Goal: Information Seeking & Learning: Learn about a topic

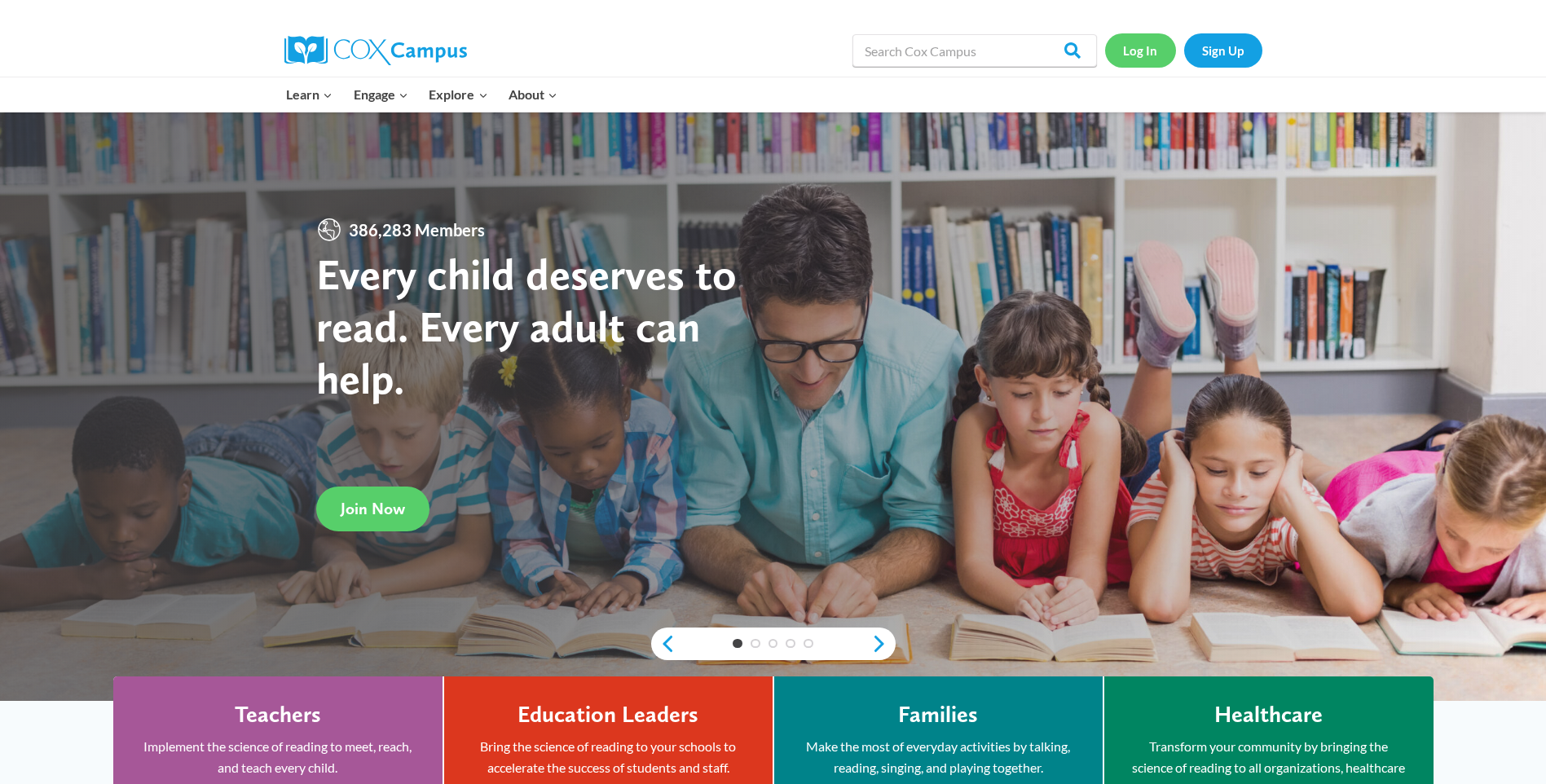
click at [1134, 50] on link "Log In" at bounding box center [1140, 50] width 71 height 33
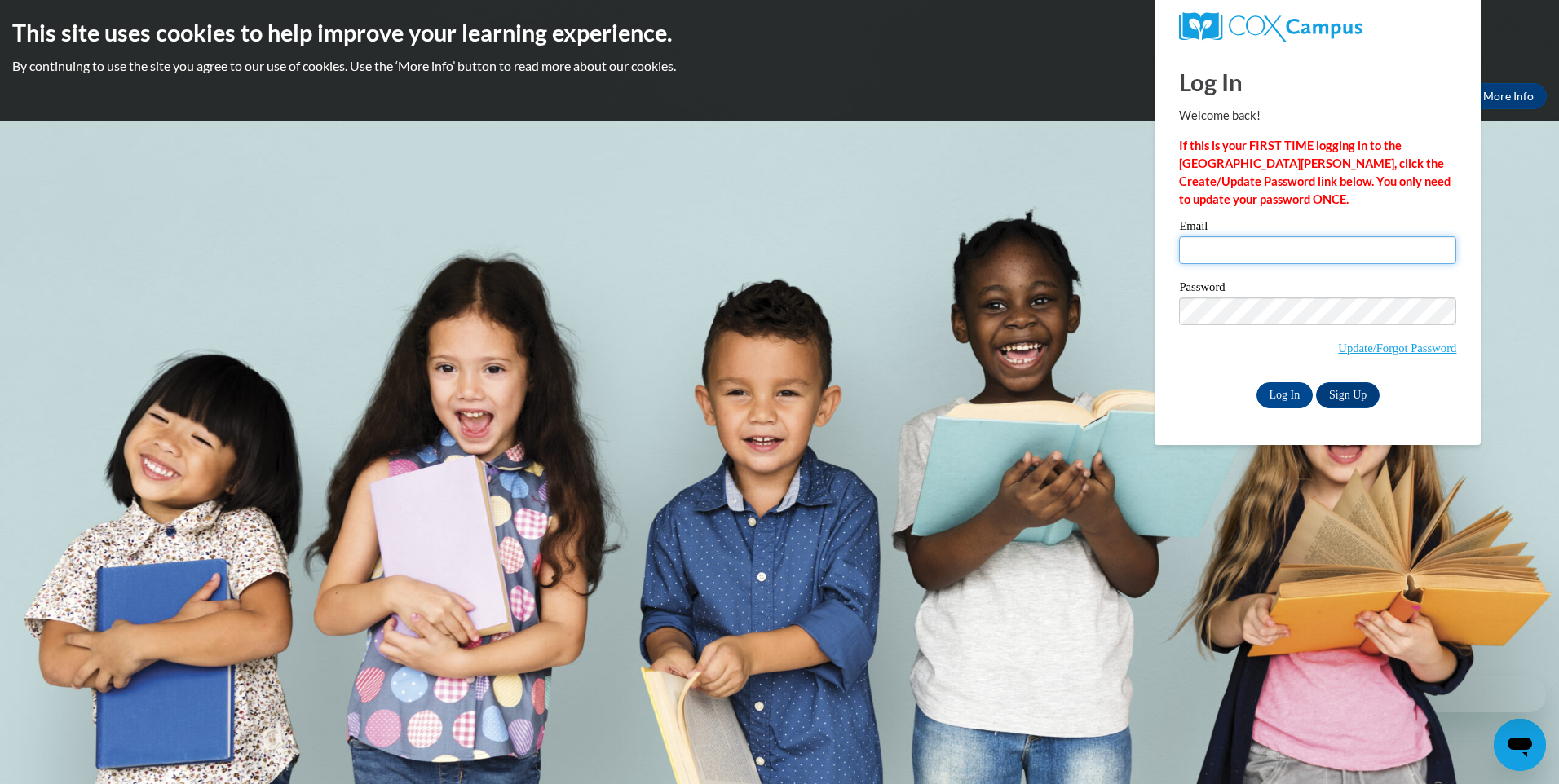
click at [1192, 248] on input "Email" at bounding box center [1318, 250] width 277 height 27
type input "rlwj1959@gmail.com"
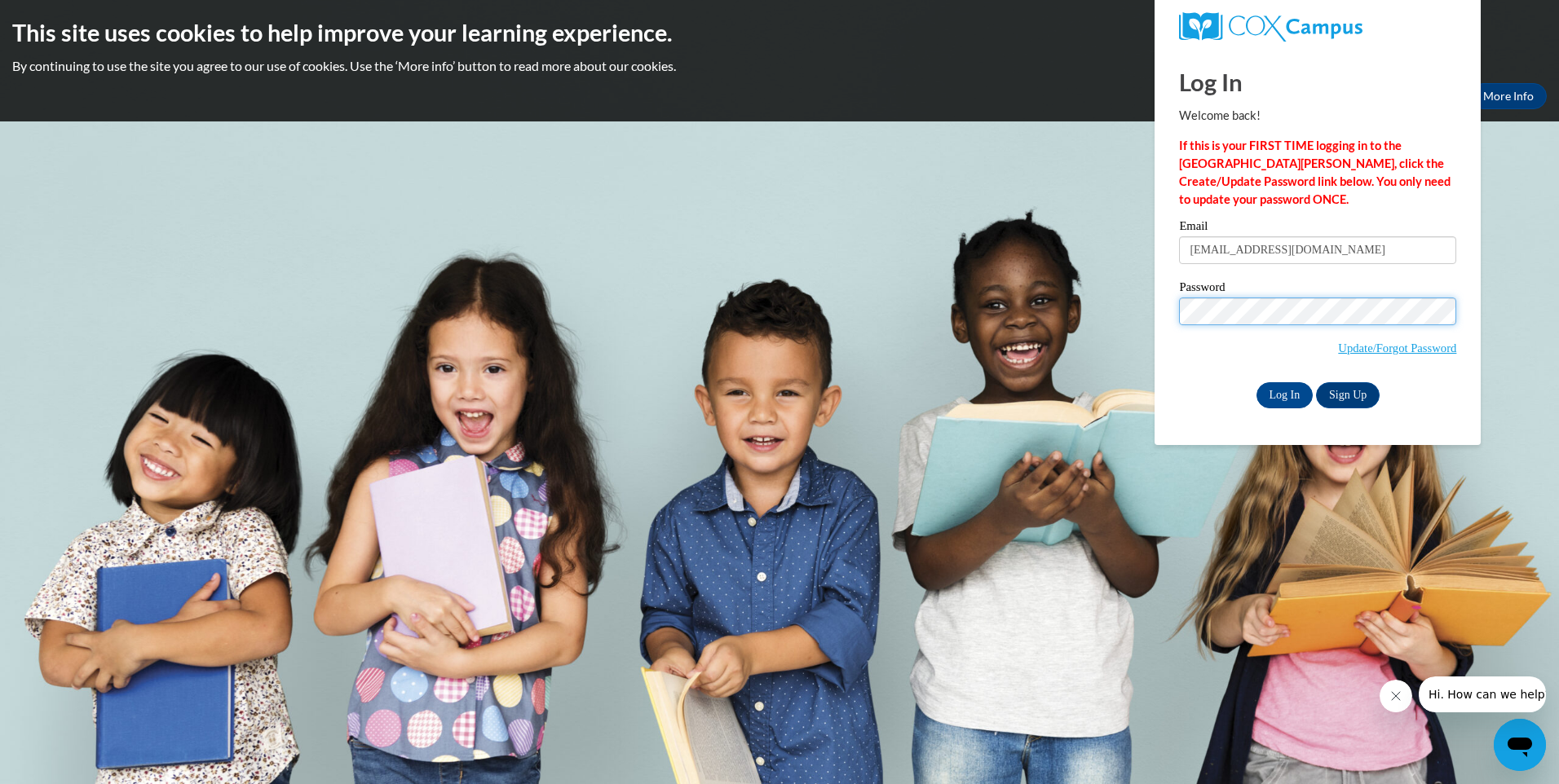
click at [1256, 383] on input "Log In" at bounding box center [1284, 395] width 57 height 26
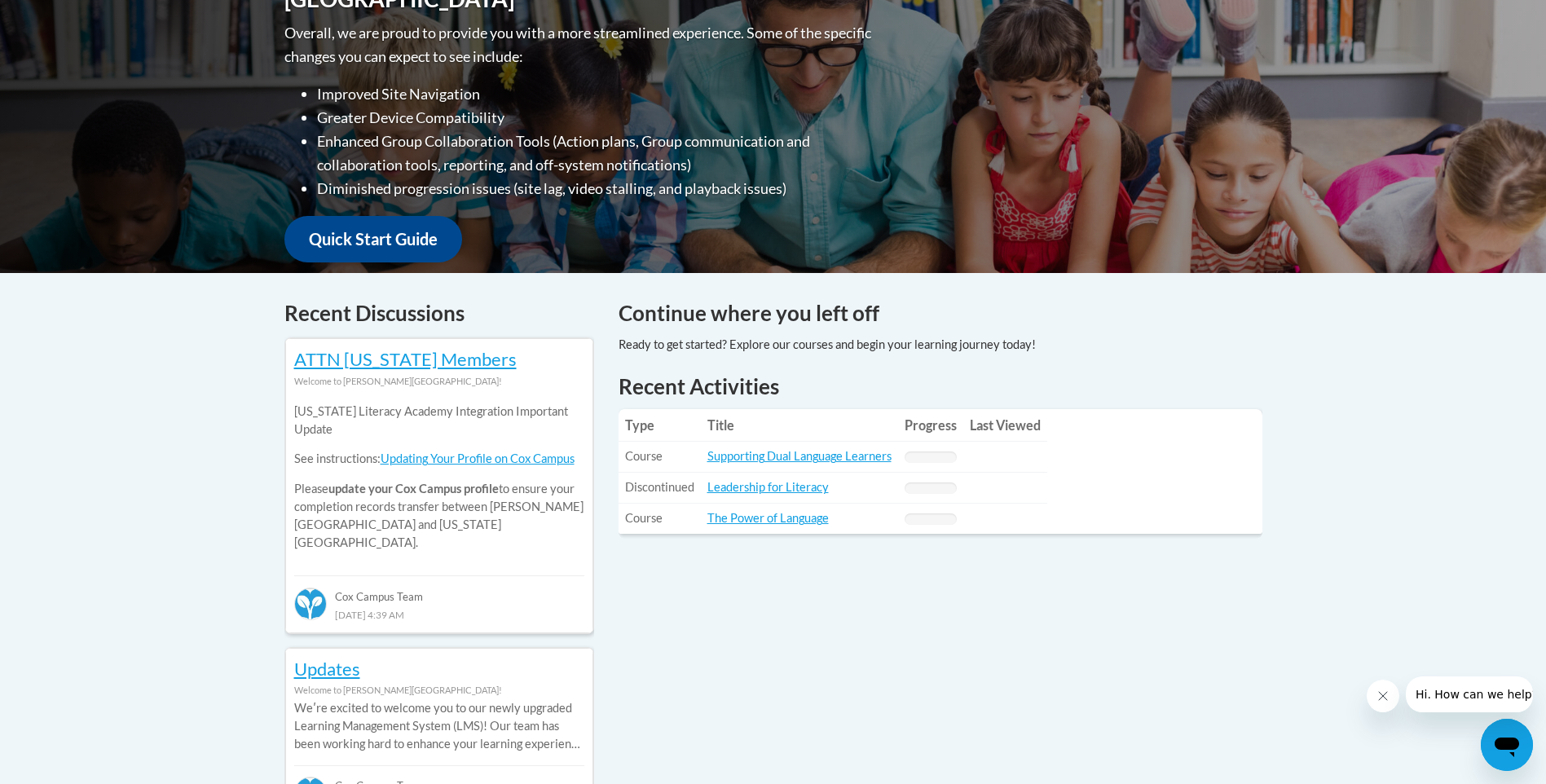
scroll to position [571, 0]
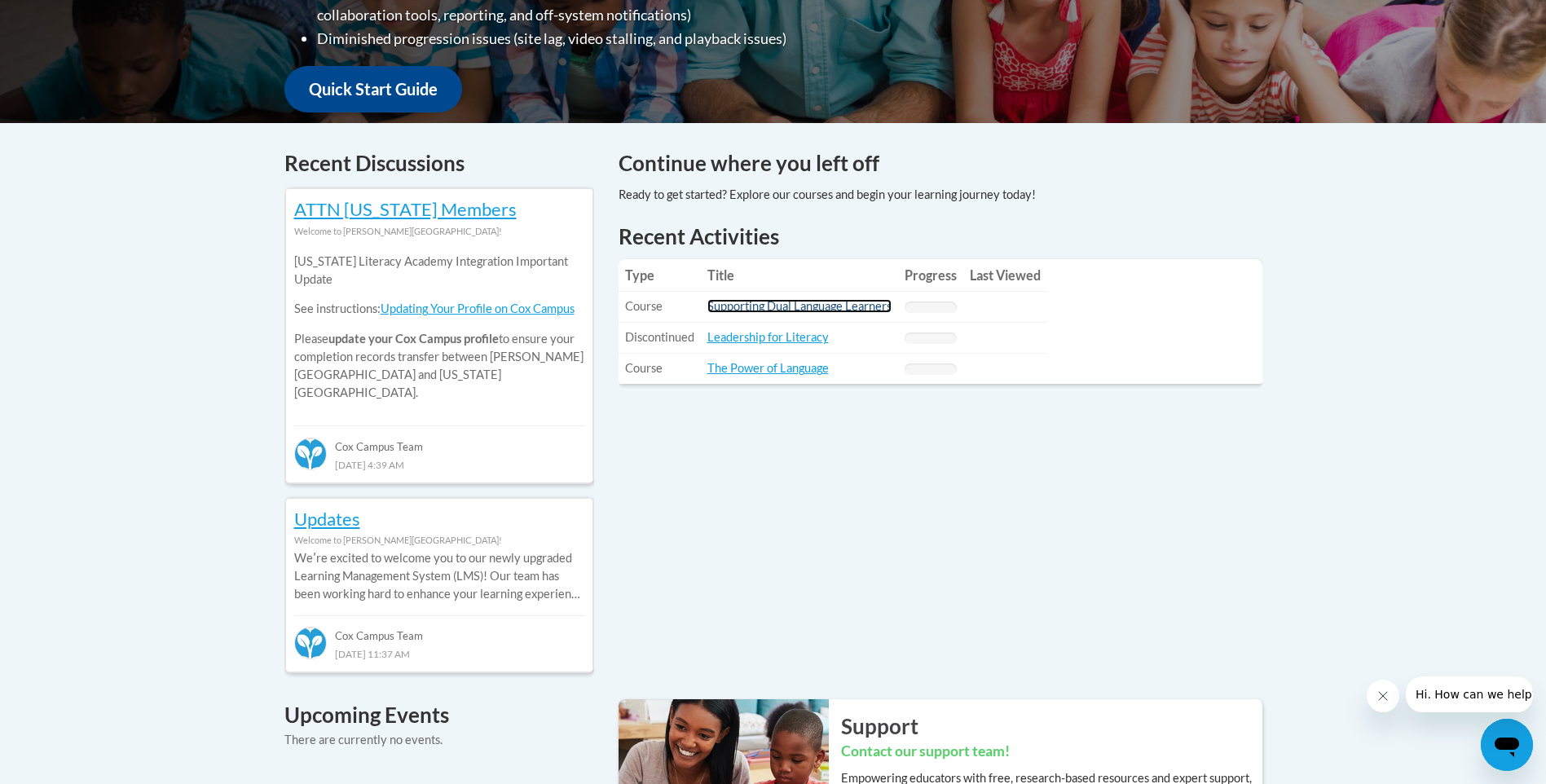
click at [797, 304] on link "Supporting Dual Language Learners" at bounding box center [800, 306] width 184 height 14
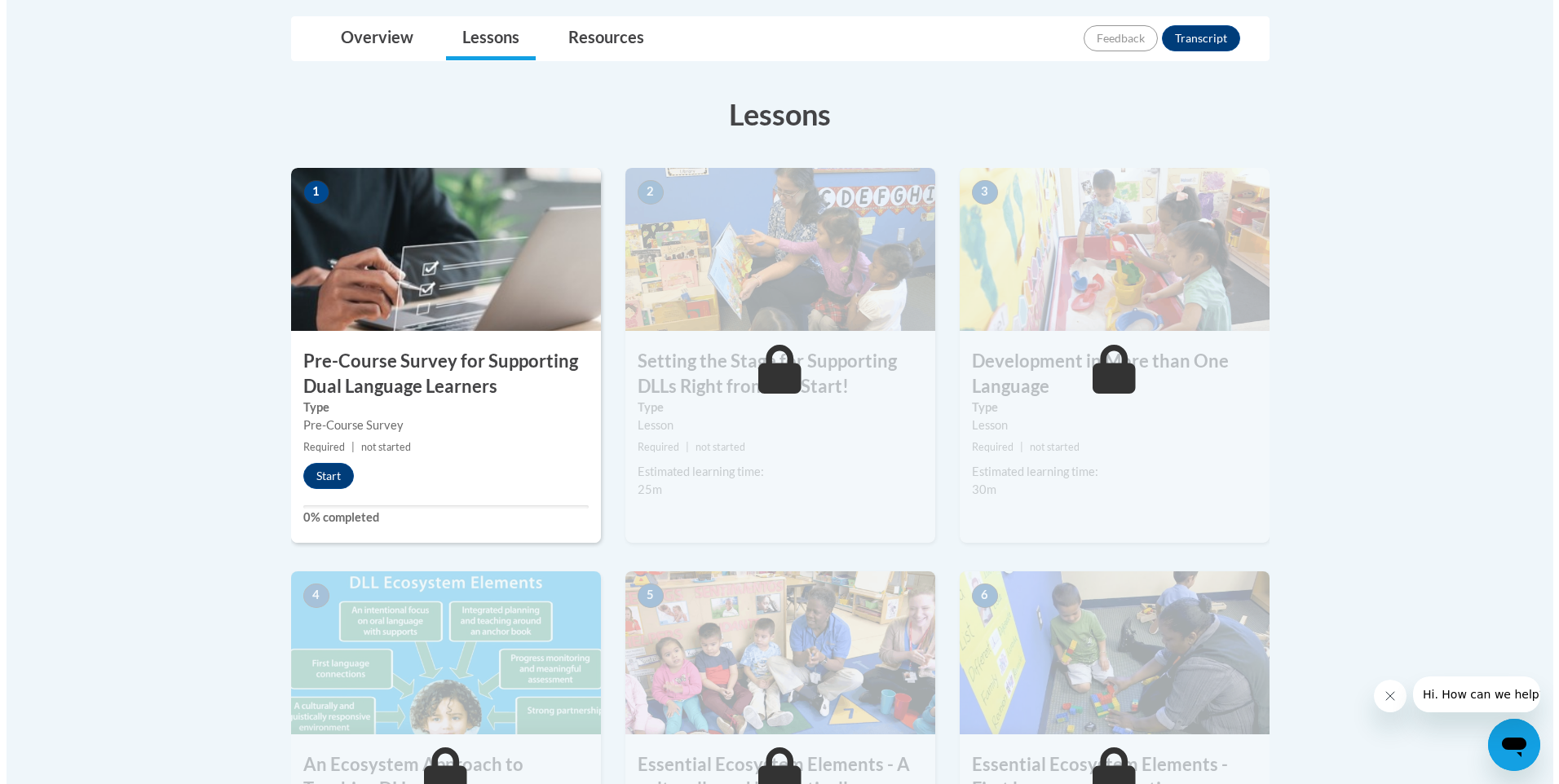
scroll to position [407, 0]
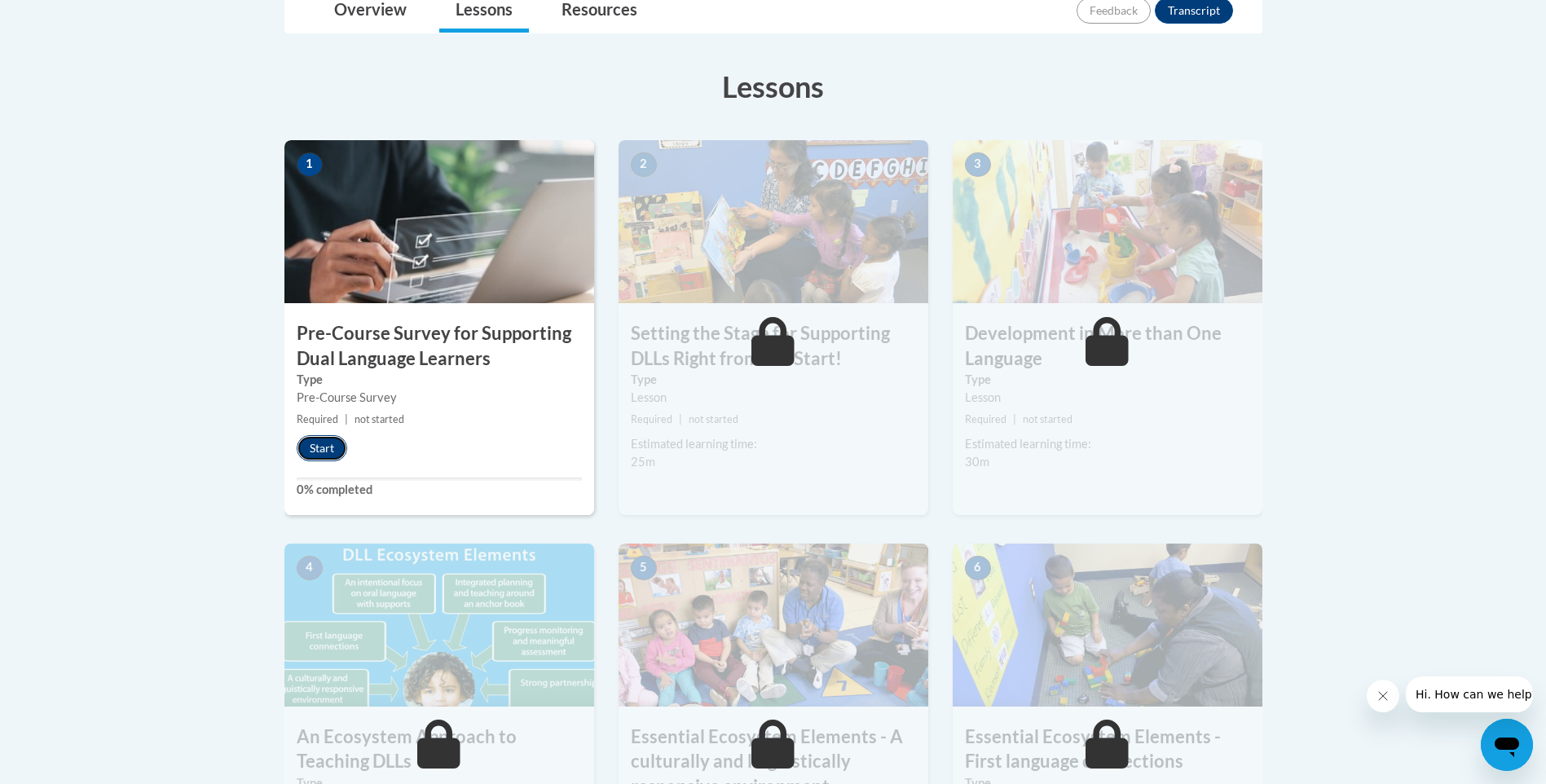
click at [324, 449] on button "Start" at bounding box center [322, 448] width 51 height 26
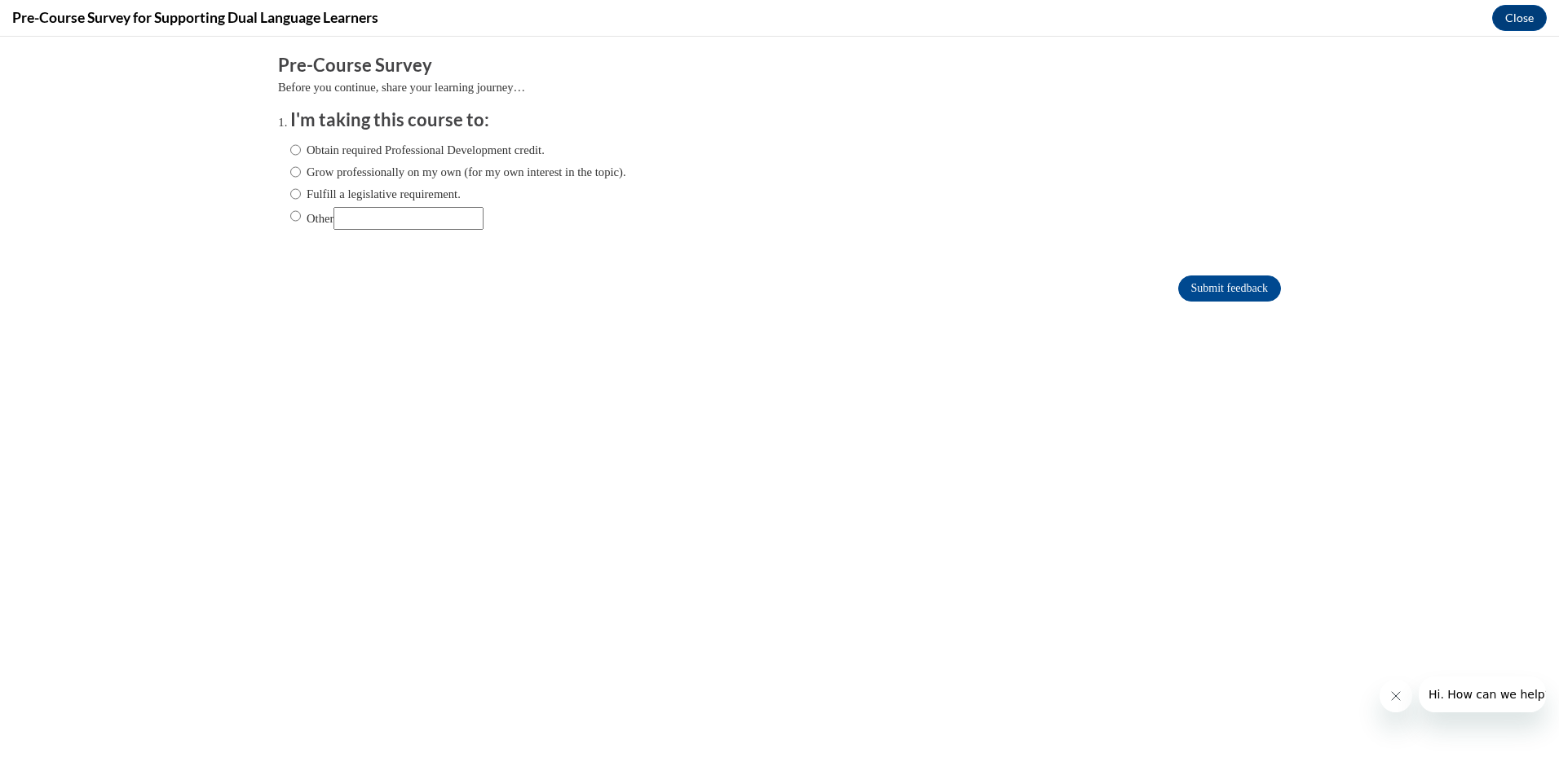
scroll to position [0, 0]
click at [290, 151] on input "Obtain required Professional Development credit." at bounding box center [295, 150] width 10 height 18
radio input "true"
click at [1214, 286] on input "Submit feedback" at bounding box center [1229, 288] width 103 height 26
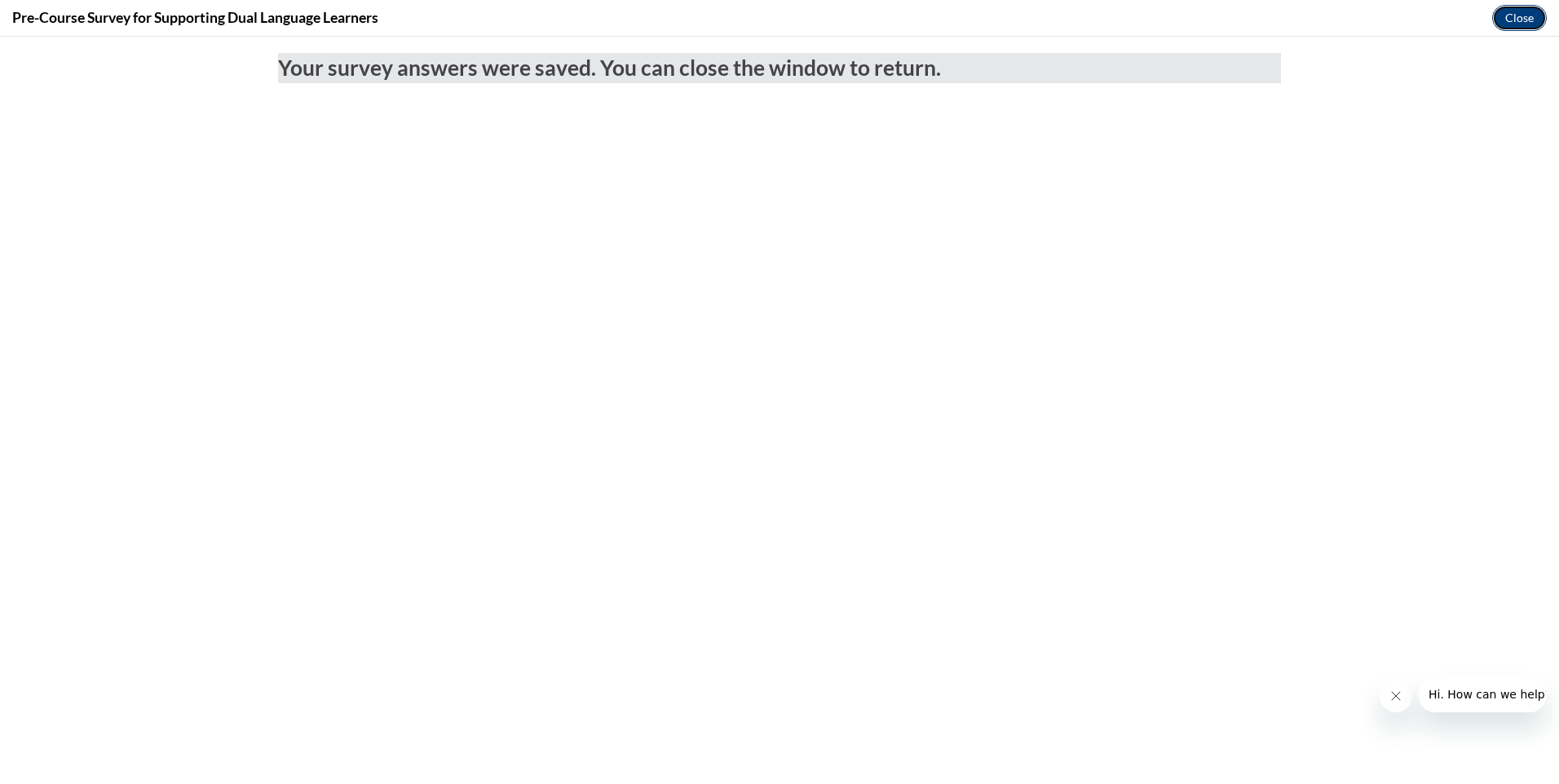
click at [1516, 13] on button "Close" at bounding box center [1520, 18] width 55 height 26
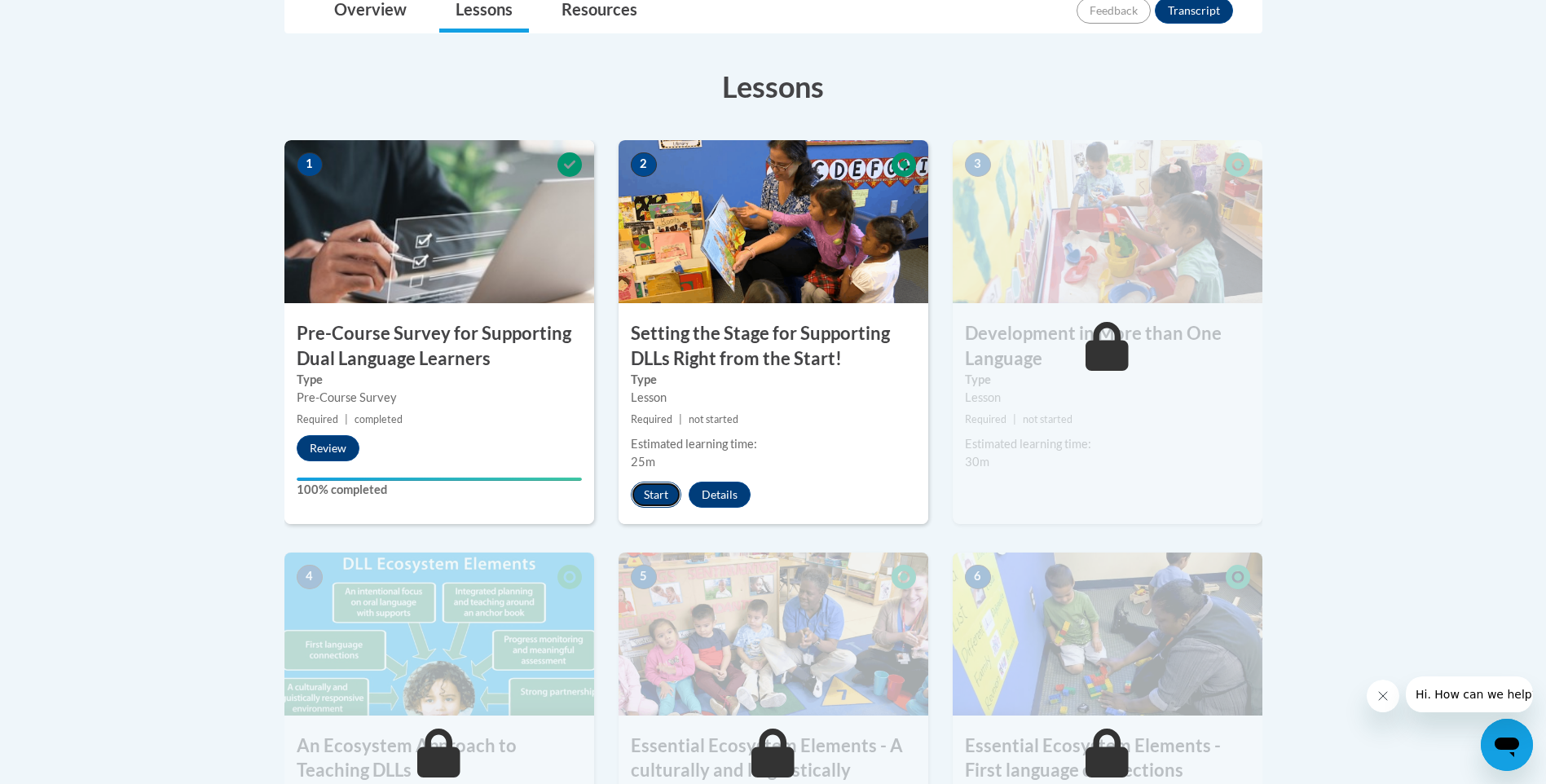
click at [657, 496] on button "Start" at bounding box center [656, 495] width 51 height 26
